Goal: Information Seeking & Learning: Find contact information

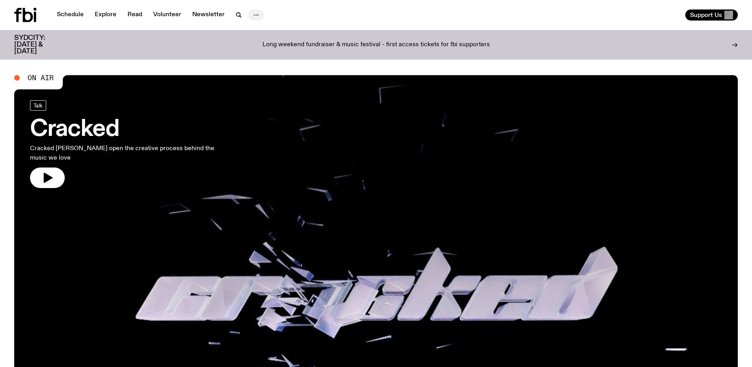
click at [252, 16] on icon "button" at bounding box center [255, 14] width 9 height 9
click at [255, 45] on link "Contact" at bounding box center [255, 44] width 39 height 11
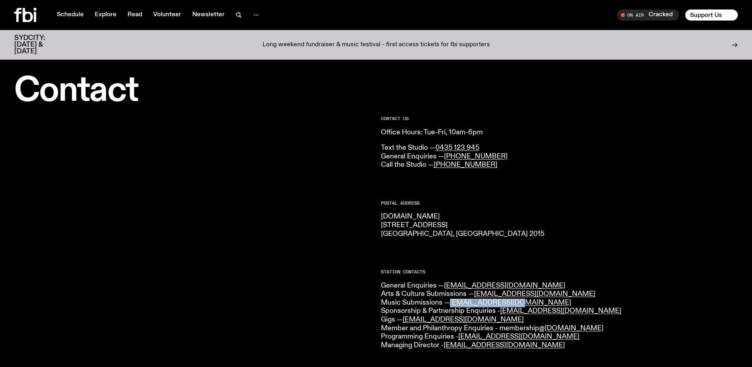
drag, startPoint x: 518, startPoint y: 302, endPoint x: 451, endPoint y: 301, distance: 67.5
click at [451, 301] on p "General Enquiries — [EMAIL_ADDRESS][DOMAIN_NAME] Arts & Culture Submissions — […" at bounding box center [559, 315] width 357 height 68
copy link "[EMAIL_ADDRESS][DOMAIN_NAME]"
drag, startPoint x: 465, startPoint y: 321, endPoint x: 406, endPoint y: 316, distance: 59.1
click at [406, 316] on p "General Enquiries — [EMAIL_ADDRESS][DOMAIN_NAME] Arts & Culture Submissions — […" at bounding box center [559, 315] width 357 height 68
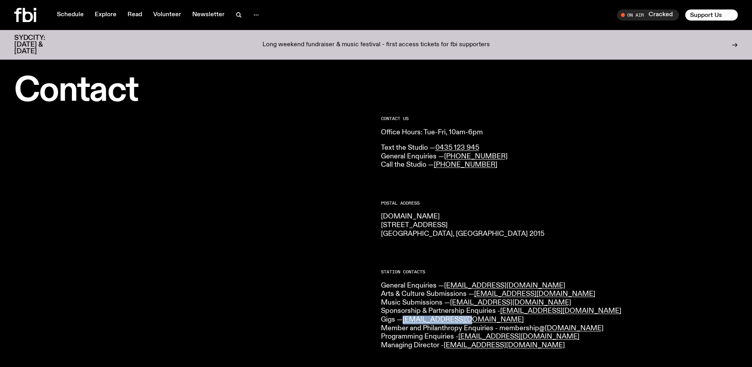
copy link "[EMAIL_ADDRESS][DOMAIN_NAME]"
drag, startPoint x: 506, startPoint y: 286, endPoint x: 444, endPoint y: 288, distance: 62.0
click at [444, 288] on p "General Enquiries — [EMAIL_ADDRESS][DOMAIN_NAME] Arts & Culture Submissions — […" at bounding box center [559, 315] width 357 height 68
copy p "[EMAIL_ADDRESS][DOMAIN_NAME]"
